Goal: Transaction & Acquisition: Obtain resource

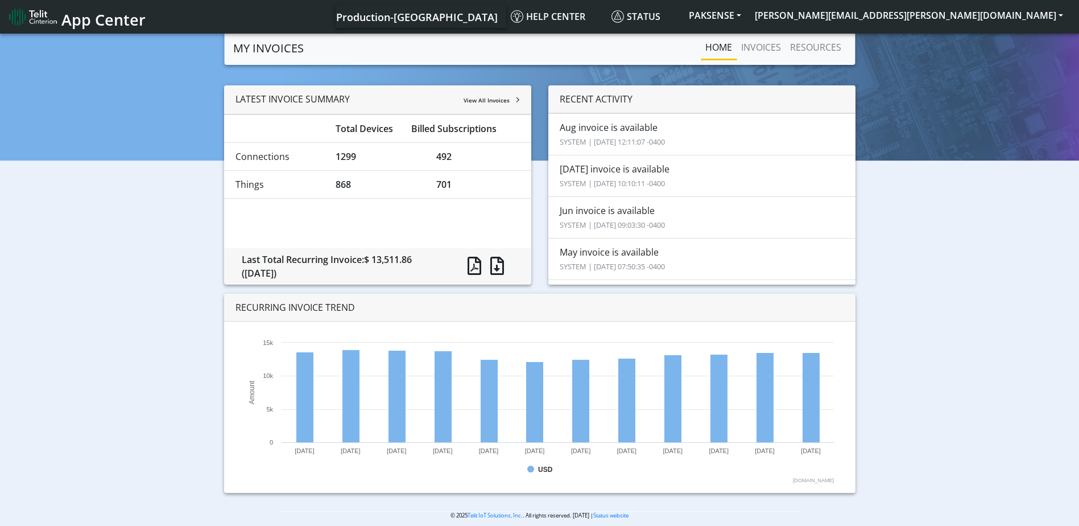
click at [606, 137] on small "SYSTEM | [DATE] 12:11:07 -0400" at bounding box center [612, 142] width 105 height 10
click at [596, 131] on li "Aug invoice is available SYSTEM | [DATE] 12:11:07 -0400" at bounding box center [701, 134] width 307 height 42
click at [760, 41] on link "INVOICES" at bounding box center [761, 47] width 49 height 23
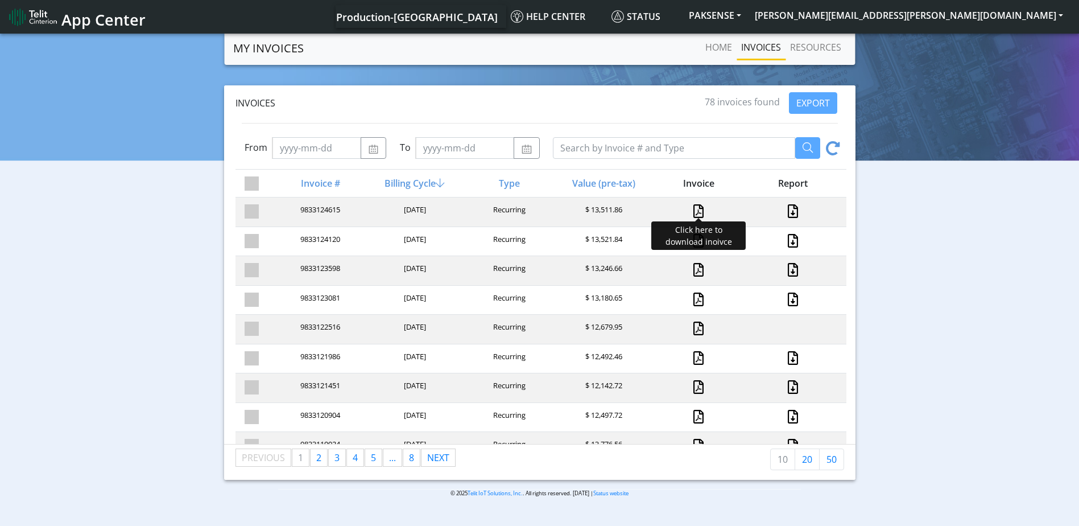
click at [693, 210] on link at bounding box center [698, 211] width 10 height 14
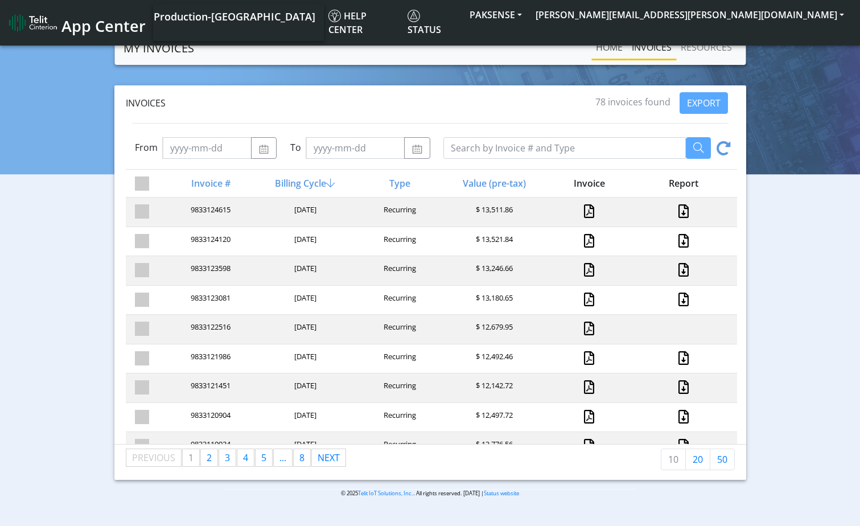
click at [616, 47] on link "Home" at bounding box center [609, 47] width 36 height 23
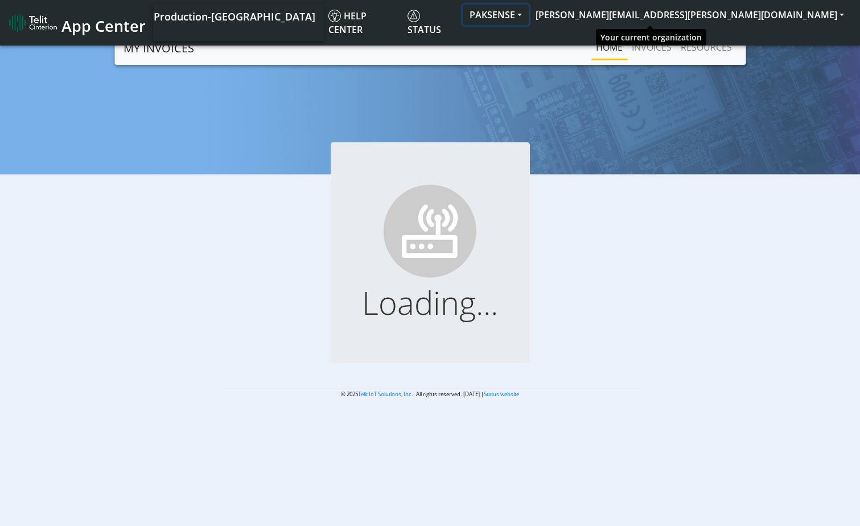
click at [528, 10] on button "PAKSENSE" at bounding box center [495, 15] width 66 height 20
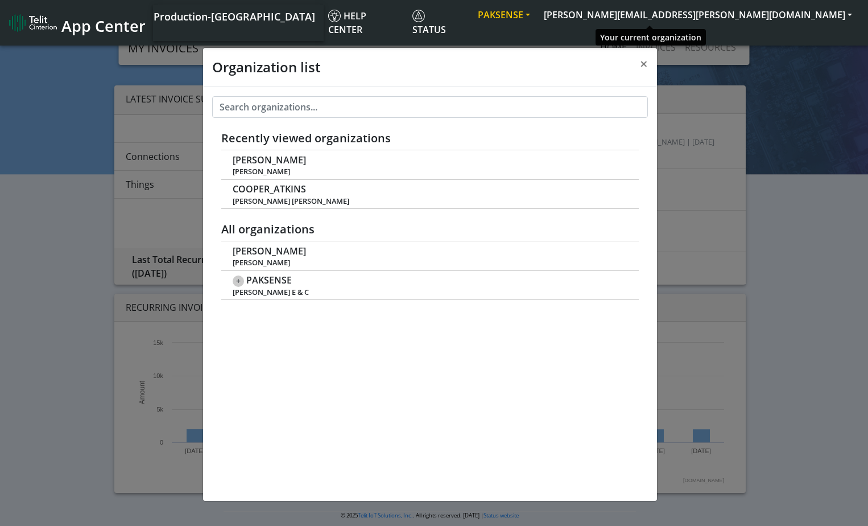
scroll to position [4, 0]
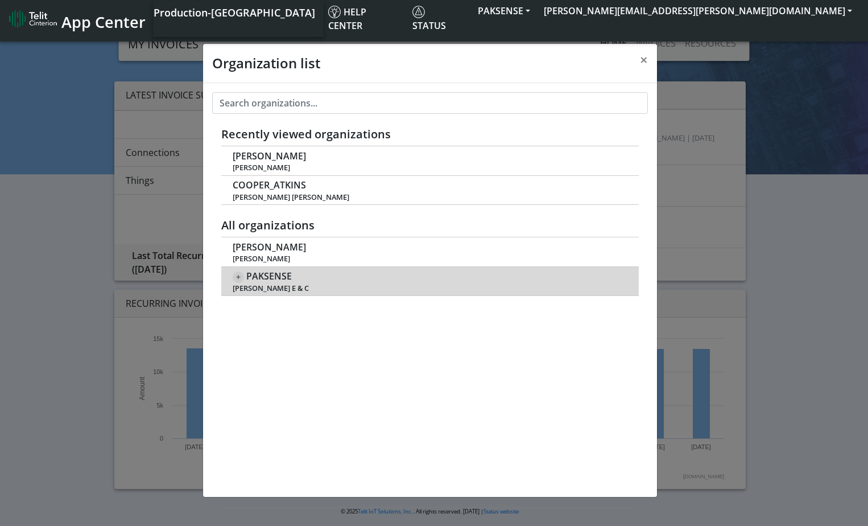
click at [238, 276] on span "+" at bounding box center [238, 276] width 11 height 11
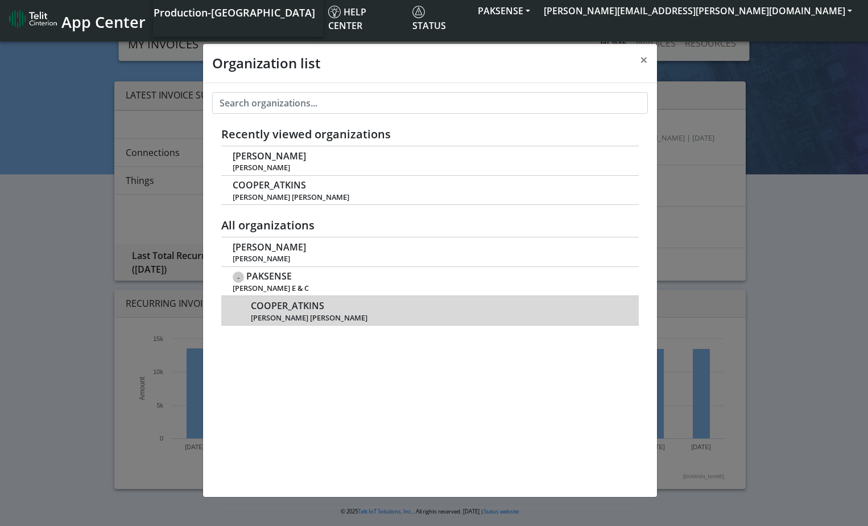
click at [261, 302] on span "COOPER_ATKINS" at bounding box center [287, 305] width 73 height 11
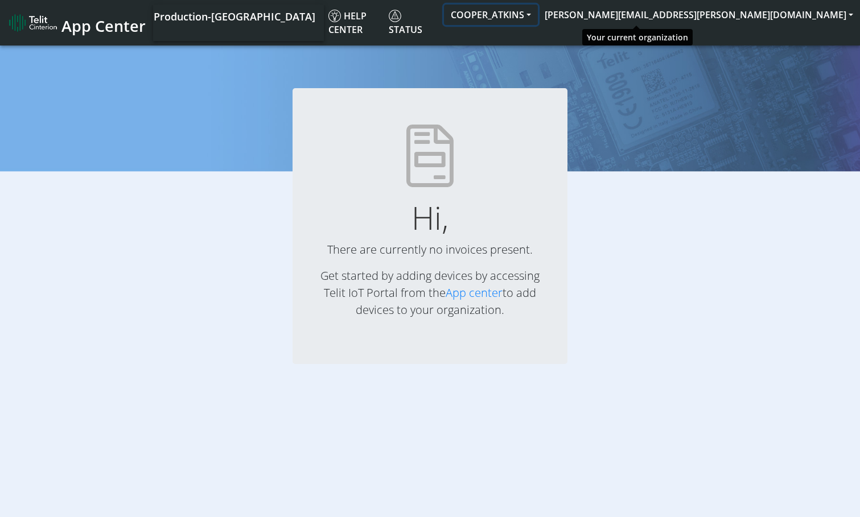
click at [538, 14] on button "COOPER_ATKINS" at bounding box center [491, 15] width 94 height 20
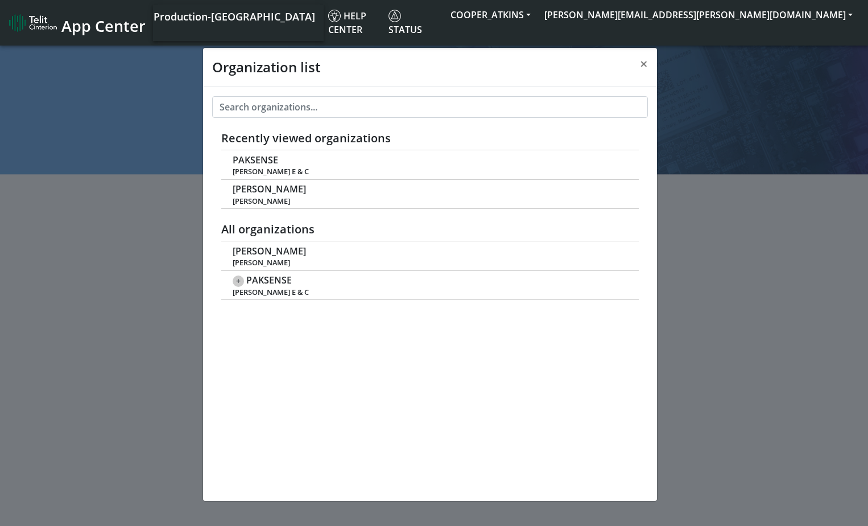
scroll to position [4, 0]
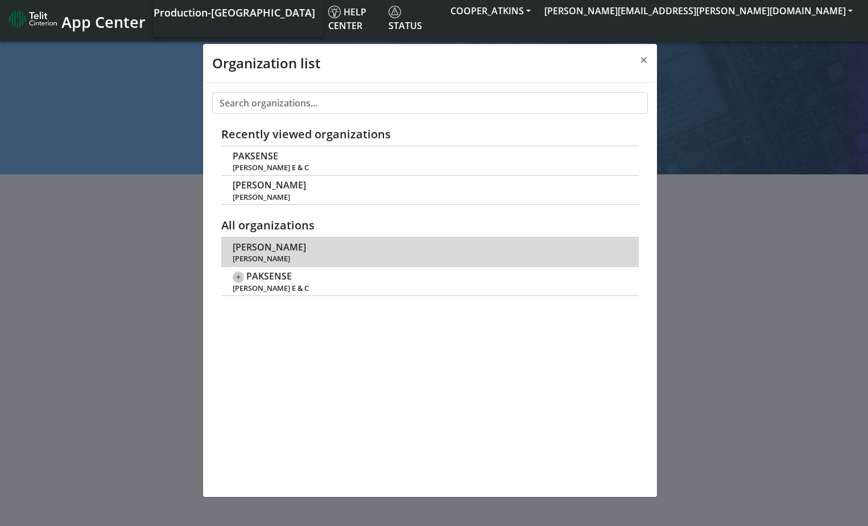
click at [254, 251] on span "[PERSON_NAME]" at bounding box center [269, 247] width 73 height 11
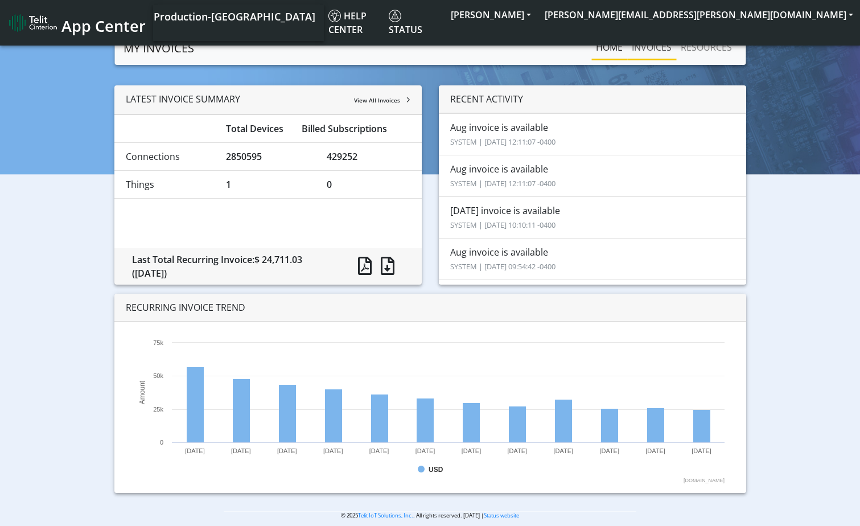
click at [648, 53] on link "INVOICES" at bounding box center [651, 47] width 49 height 23
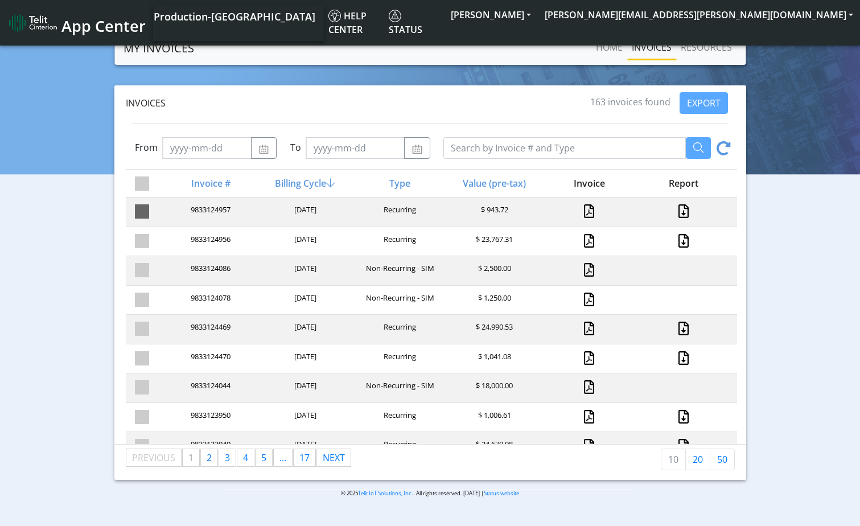
click at [137, 214] on span at bounding box center [142, 211] width 14 height 14
click at [158, 212] on input "checkbox" at bounding box center [161, 207] width 7 height 7
checkbox input "true"
click at [147, 235] on span at bounding box center [142, 241] width 14 height 14
click at [158, 235] on input "checkbox" at bounding box center [161, 237] width 7 height 7
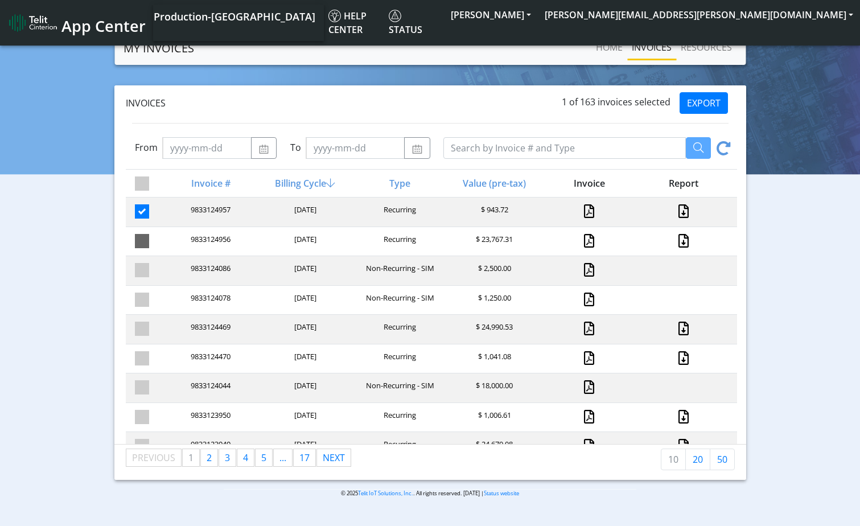
checkbox input "true"
click at [711, 100] on button "EXPORT" at bounding box center [703, 103] width 48 height 22
